Goal: Navigation & Orientation: Find specific page/section

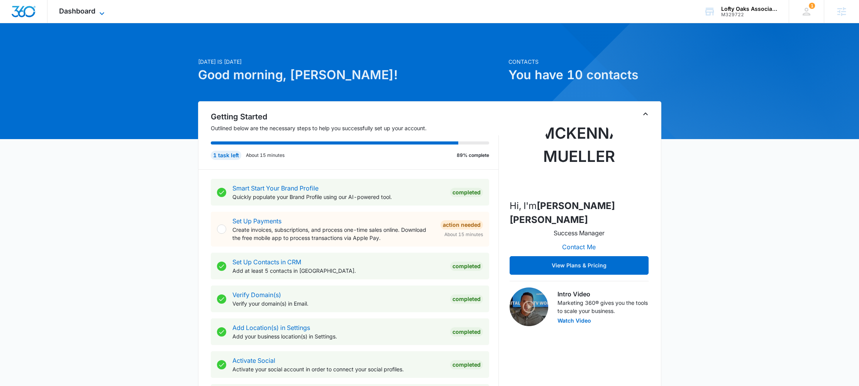
click at [74, 12] on span "Dashboard" at bounding box center [77, 11] width 36 height 8
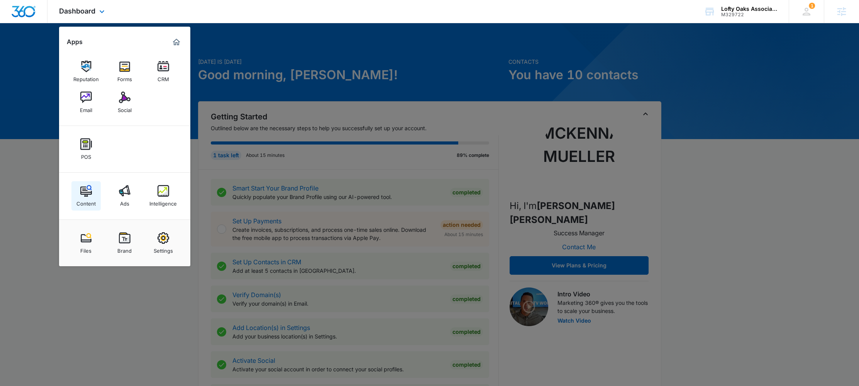
click at [83, 202] on div "Content" at bounding box center [85, 202] width 19 height 10
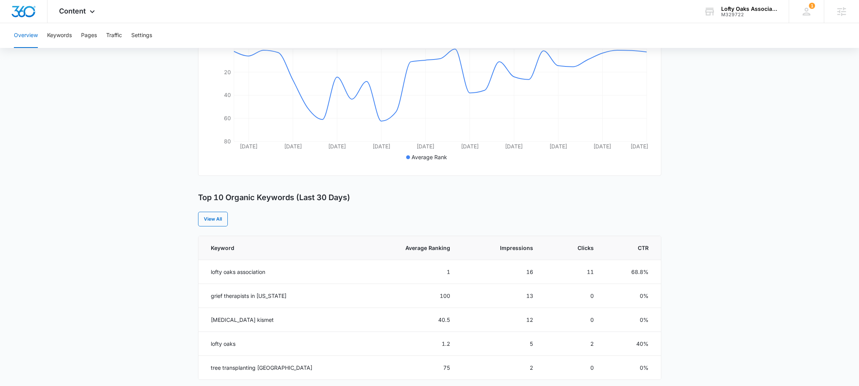
scroll to position [168, 0]
click at [83, 35] on button "Pages" at bounding box center [89, 35] width 16 height 25
